Goal: Information Seeking & Learning: Learn about a topic

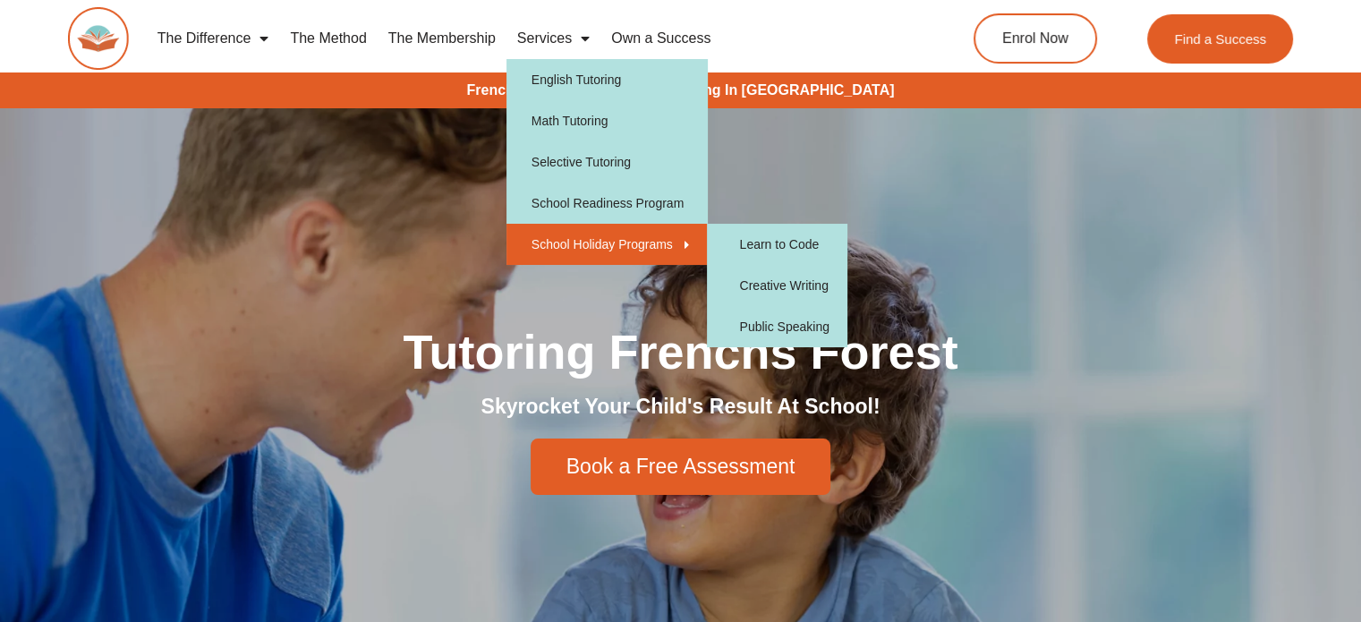
click at [617, 250] on link "School Holiday Programs" at bounding box center [607, 244] width 201 height 41
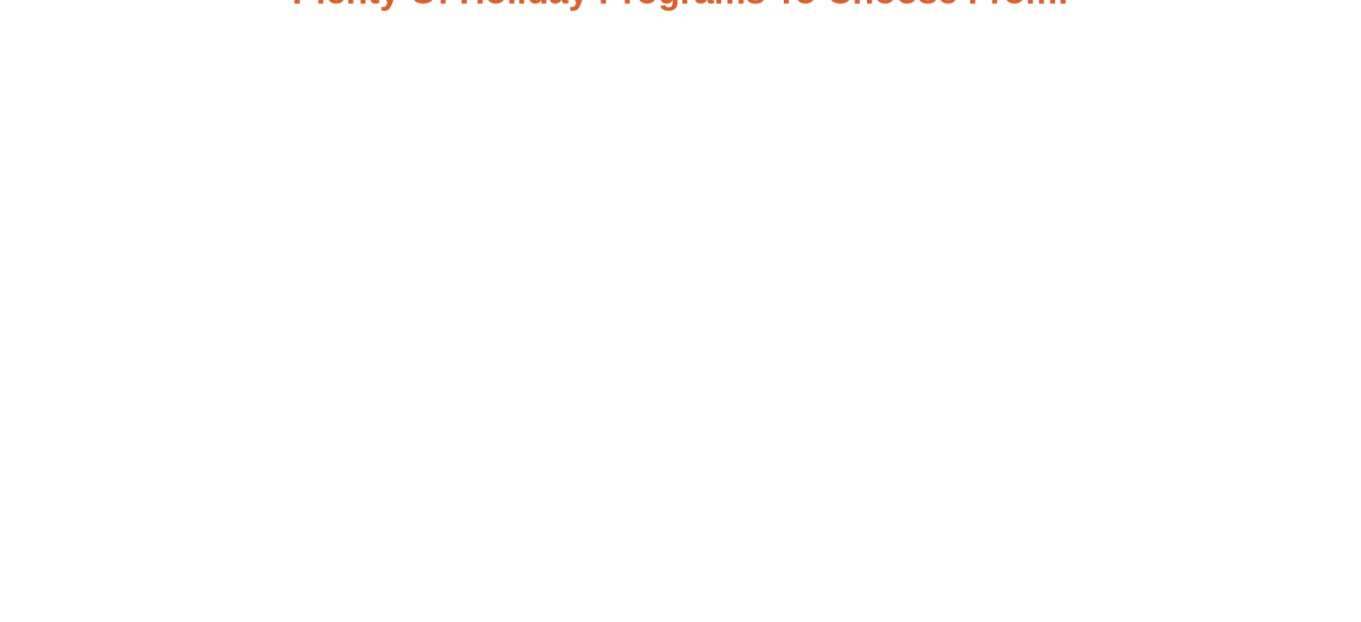
scroll to position [1160, 0]
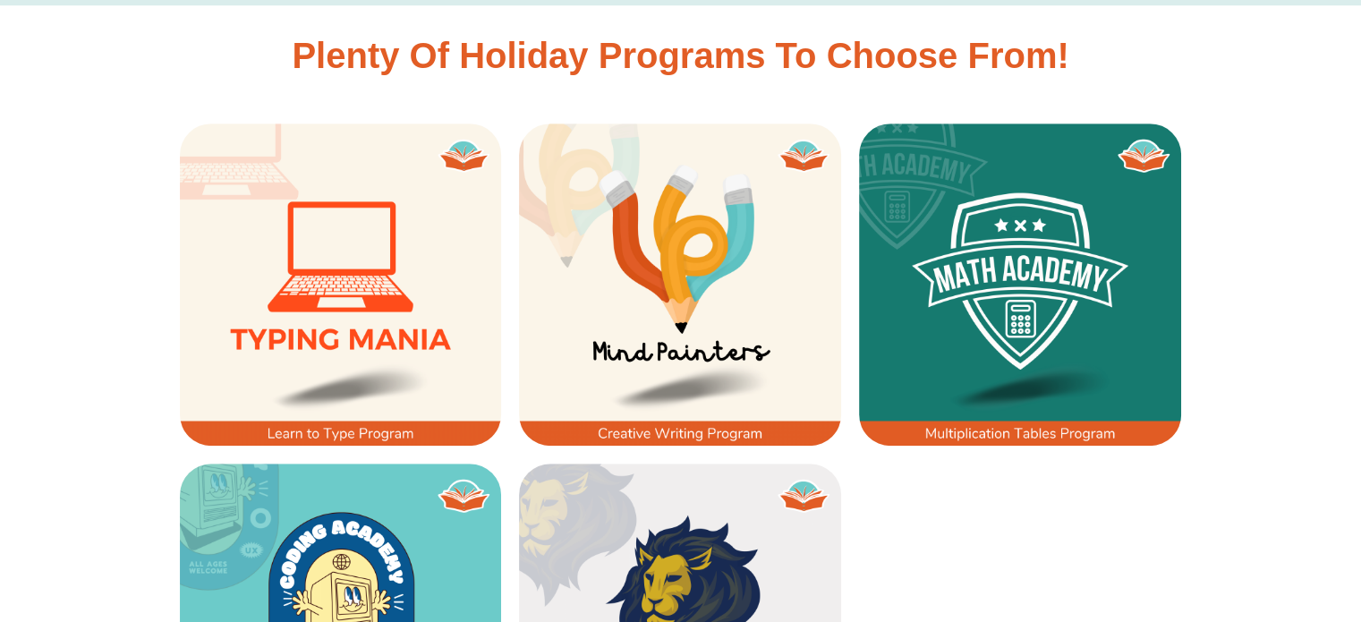
click at [588, 300] on img at bounding box center [680, 285] width 322 height 322
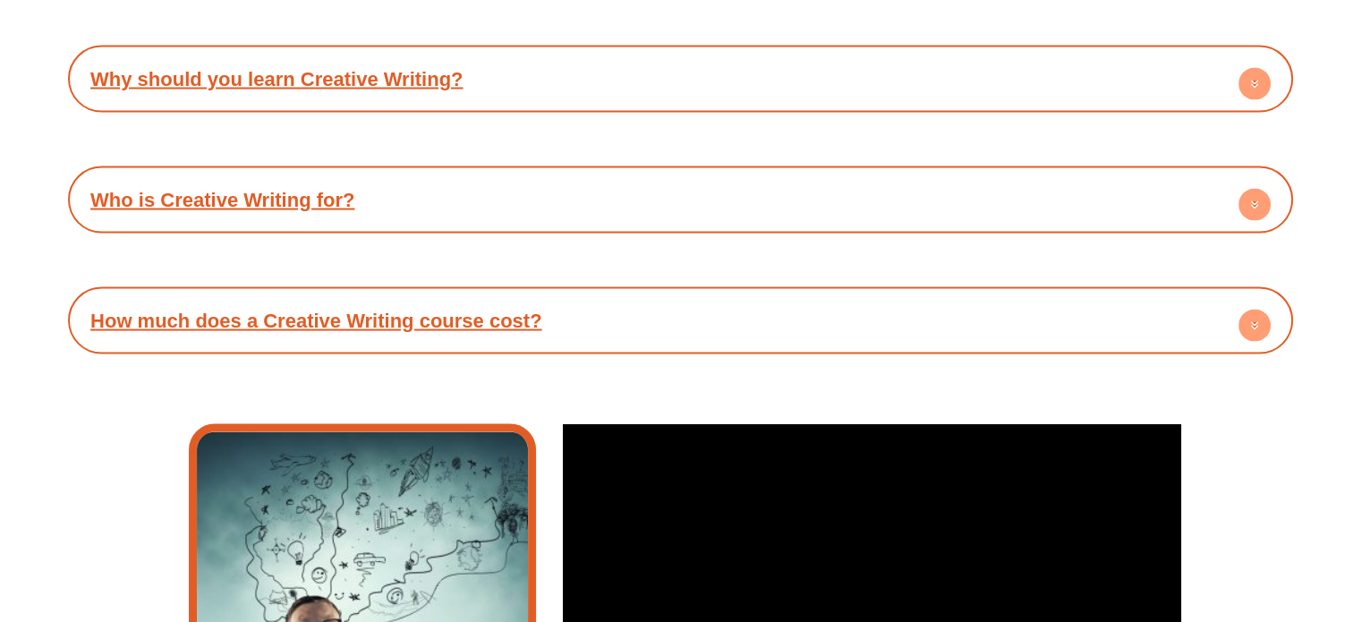
scroll to position [3486, 0]
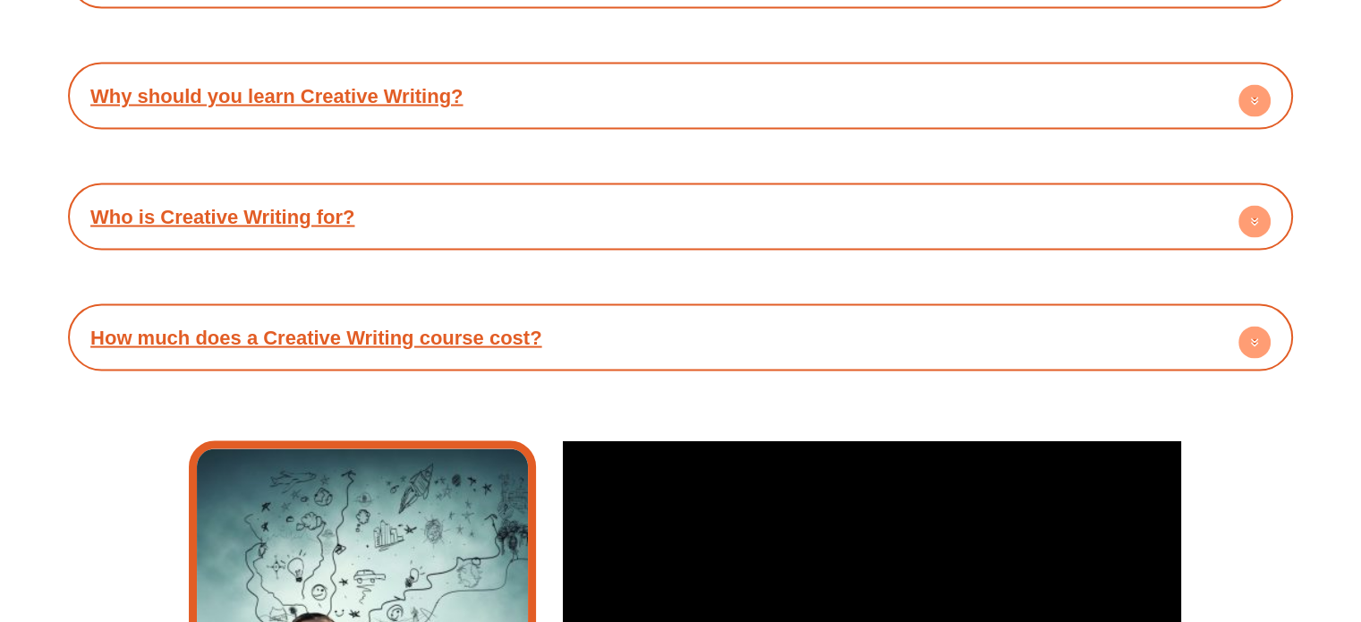
click at [523, 327] on link "How much does a Creative Writing course cost?" at bounding box center [316, 338] width 452 height 22
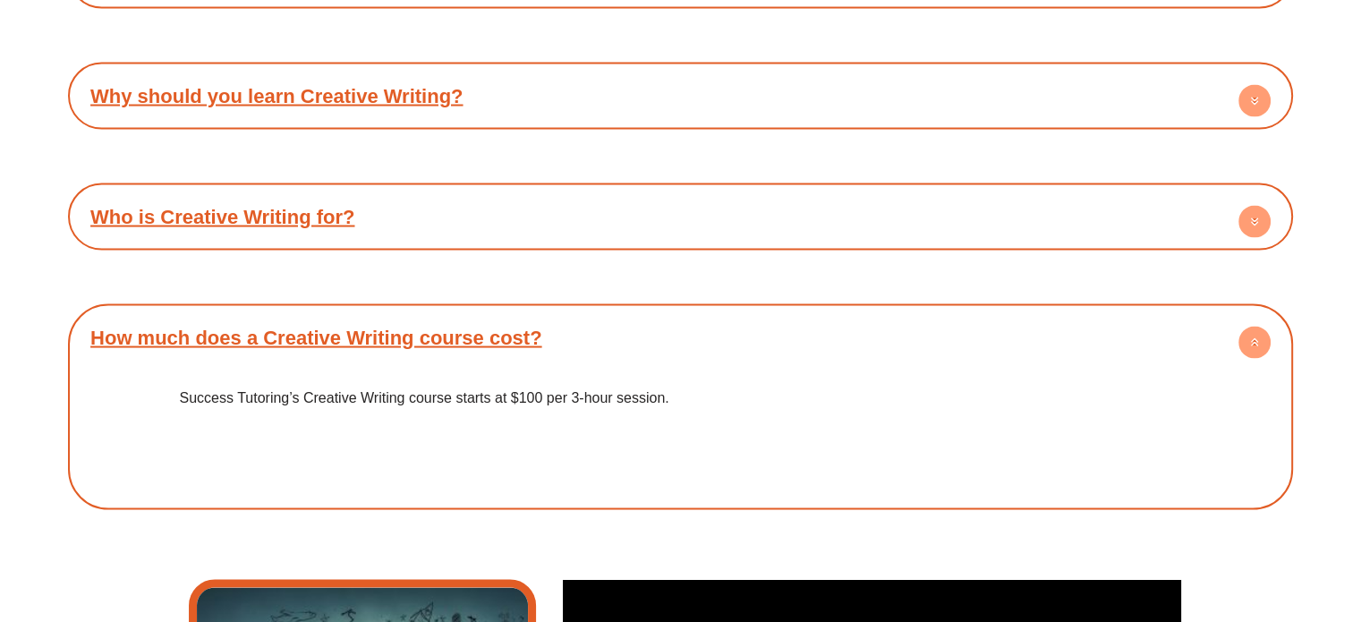
click at [533, 219] on h4 "Who is Creative Writing for?" at bounding box center [680, 216] width 1207 height 49
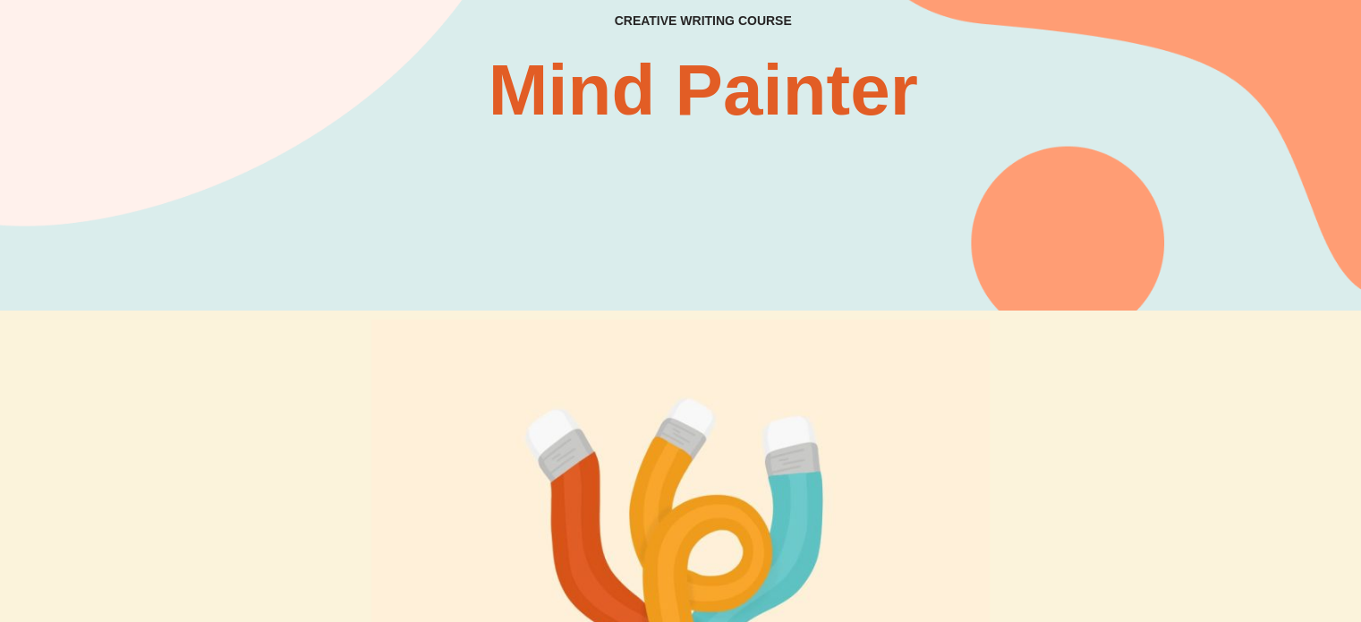
scroll to position [0, 0]
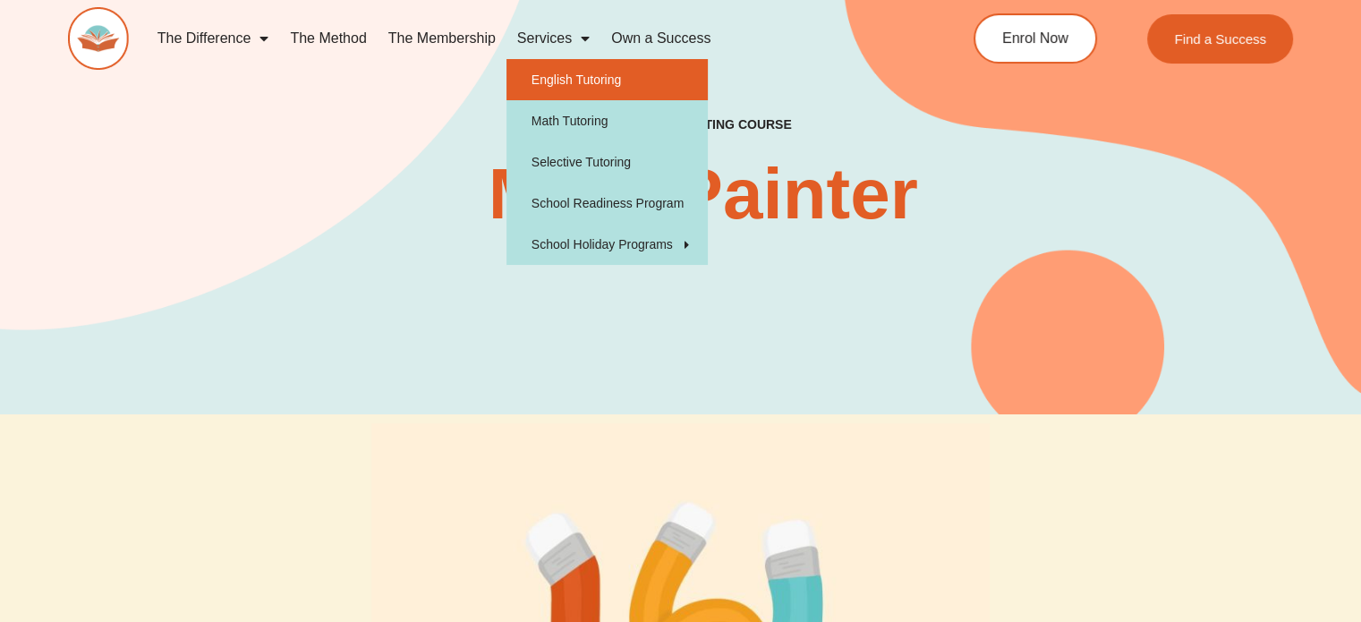
click at [569, 89] on link "English Tutoring" at bounding box center [607, 79] width 201 height 41
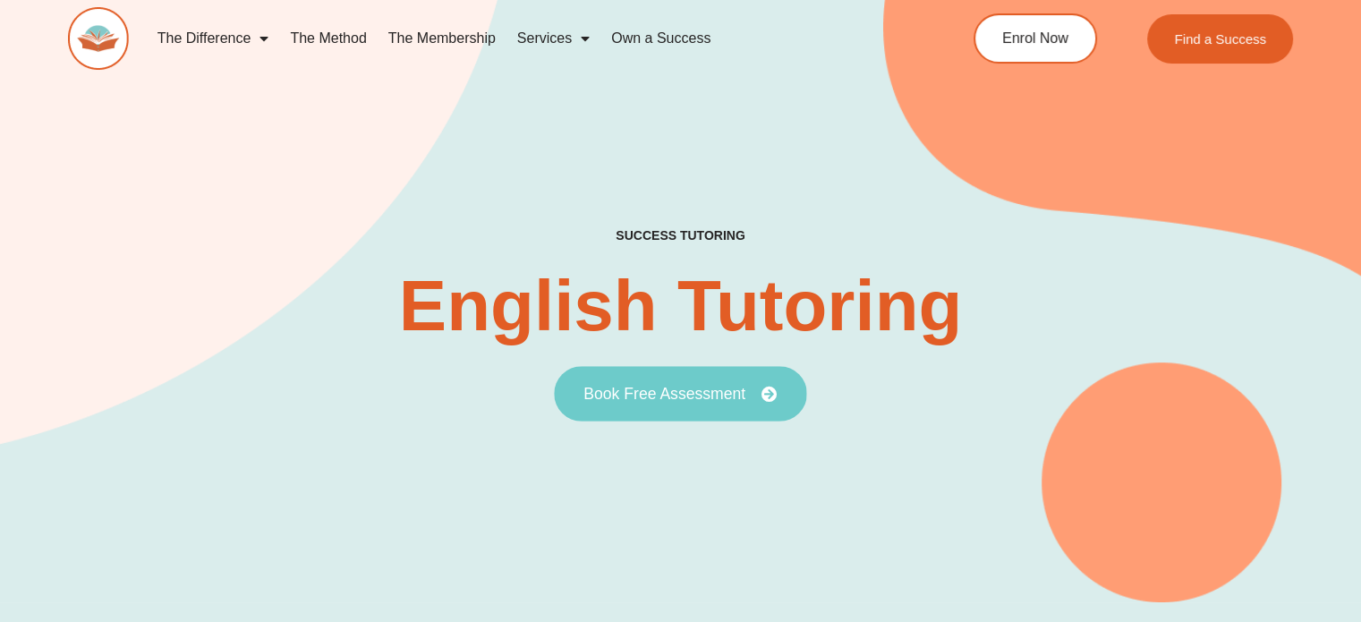
click at [712, 373] on link "Book Free Assessment" at bounding box center [680, 393] width 252 height 55
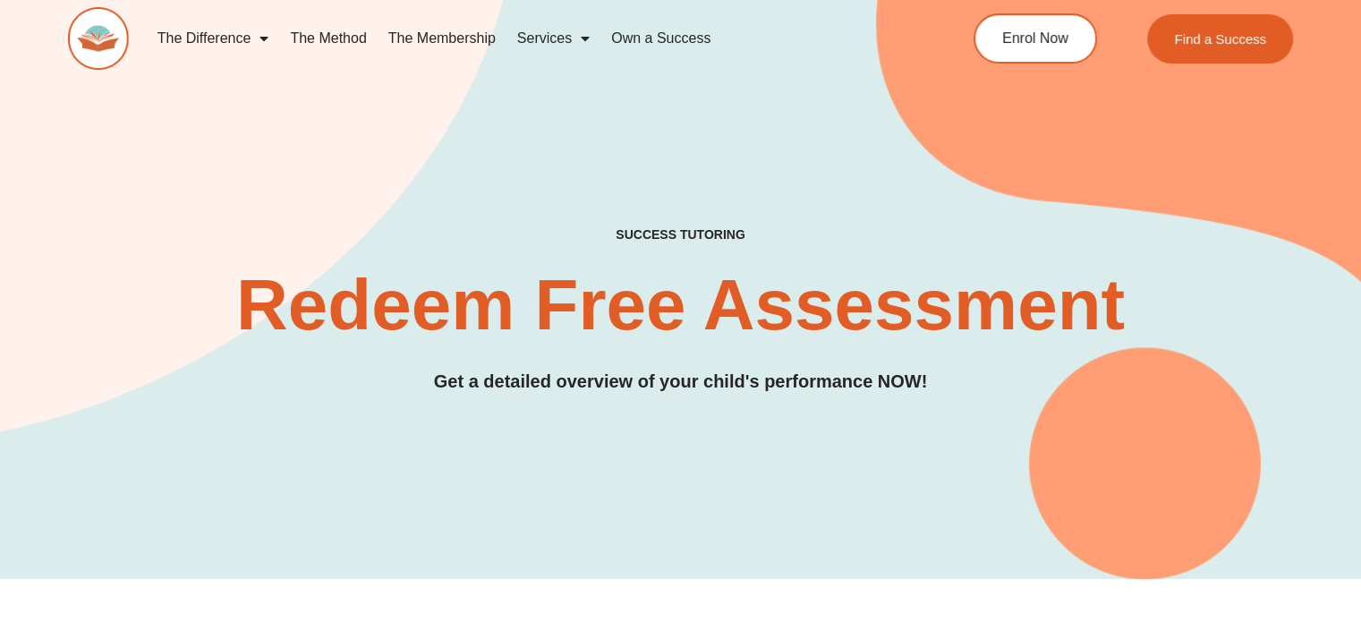
click at [340, 35] on link "The Method" at bounding box center [328, 38] width 98 height 41
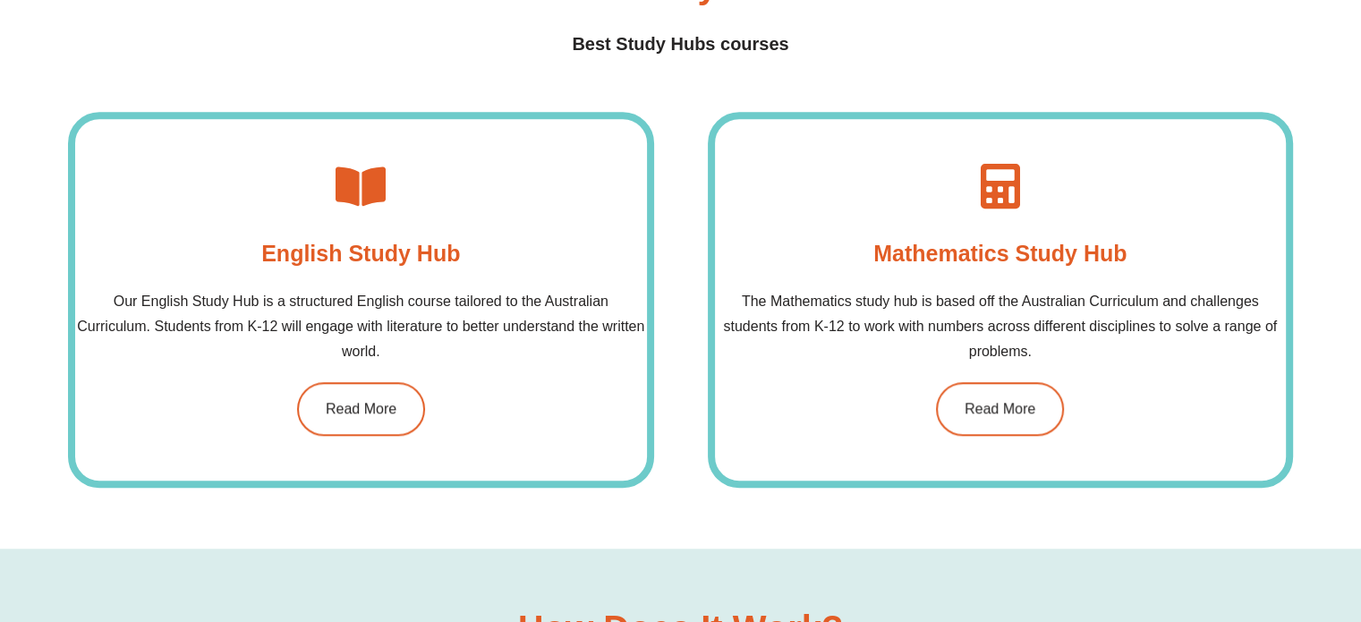
scroll to position [1428, 0]
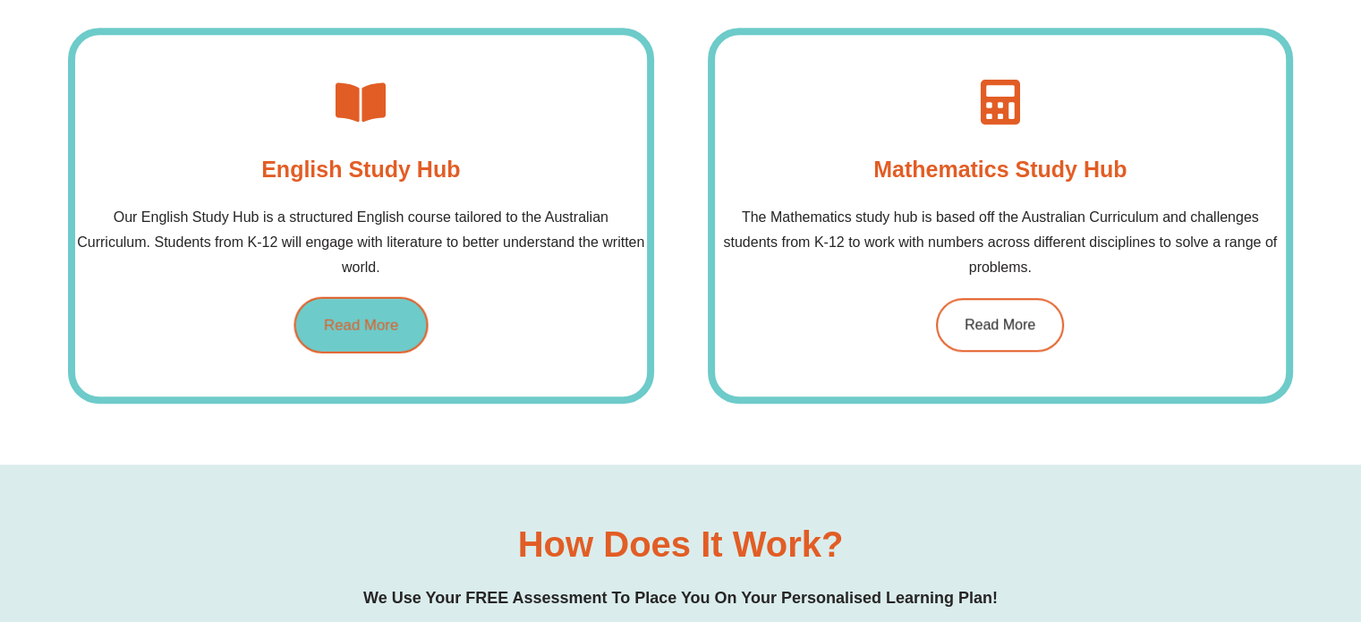
click at [351, 317] on span "Read More" at bounding box center [361, 324] width 74 height 15
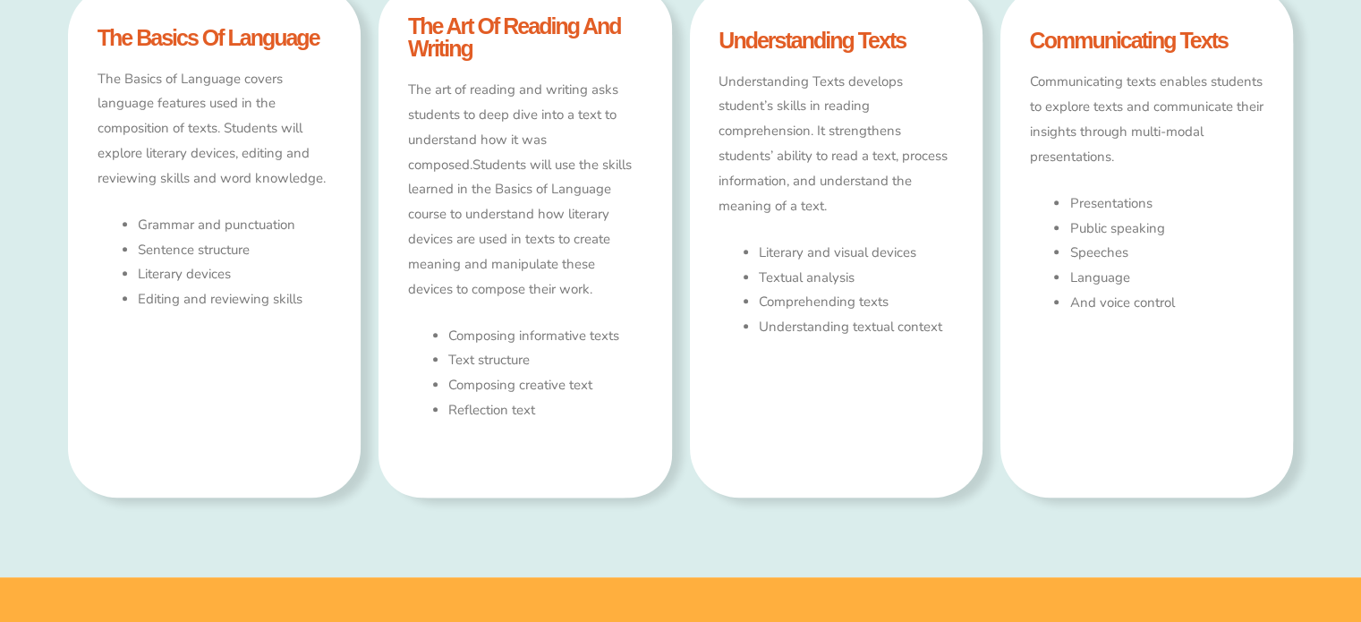
type input "*"
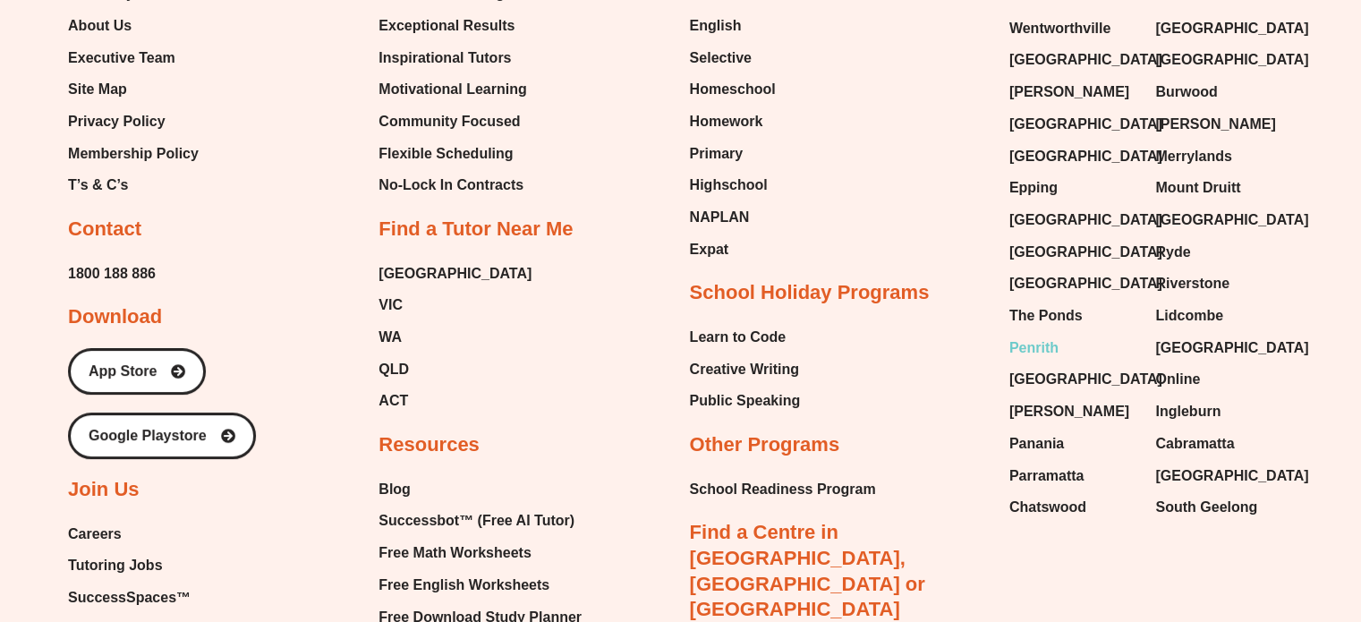
scroll to position [6888, 0]
